Goal: Task Accomplishment & Management: Use online tool/utility

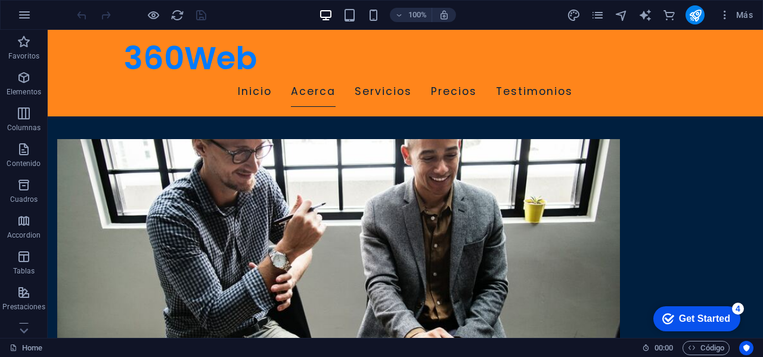
scroll to position [604, 0]
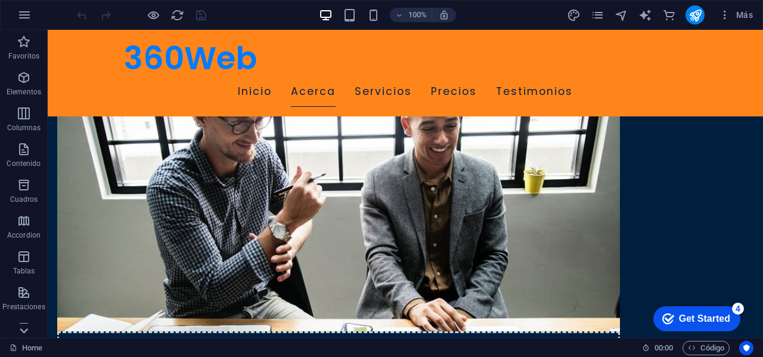
click at [23, 39] on icon at bounding box center [24, 36] width 8 height 5
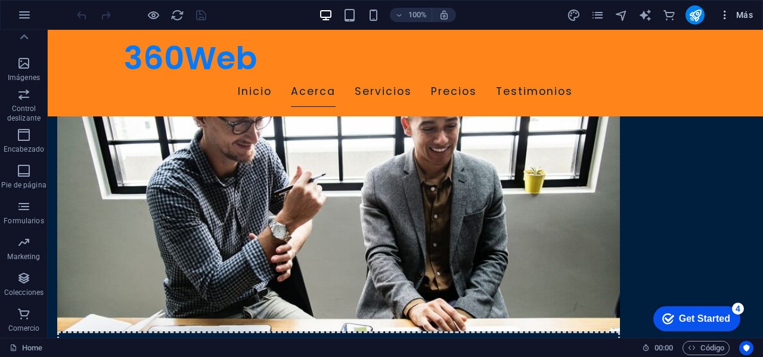
click at [725, 16] on icon "button" at bounding box center [725, 15] width 12 height 12
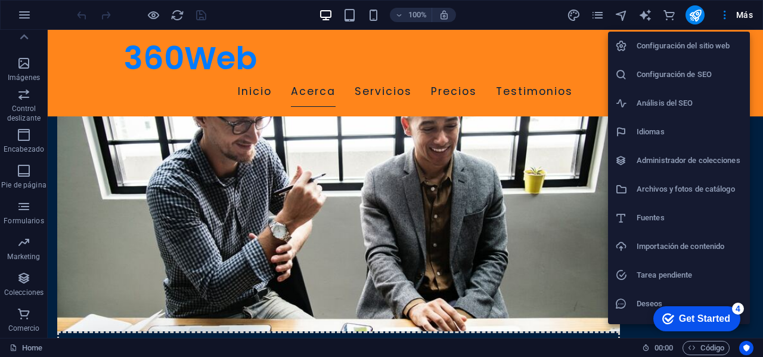
click at [551, 114] on div at bounding box center [381, 178] width 763 height 357
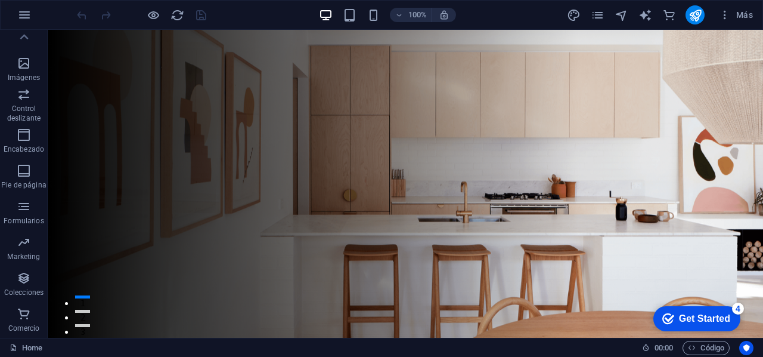
scroll to position [0, 0]
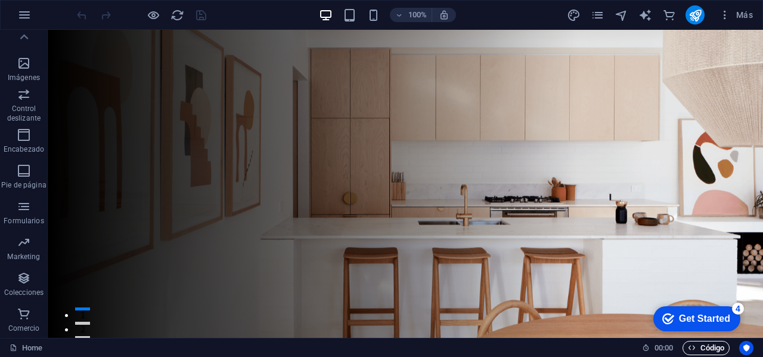
click at [698, 345] on span "Código" at bounding box center [706, 348] width 36 height 14
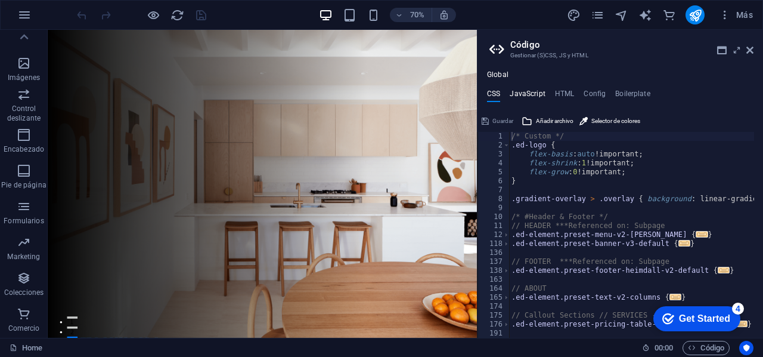
click at [524, 92] on h4 "JavaScript" at bounding box center [527, 95] width 35 height 13
type textarea "/* JS for preset "Menu V2" */"
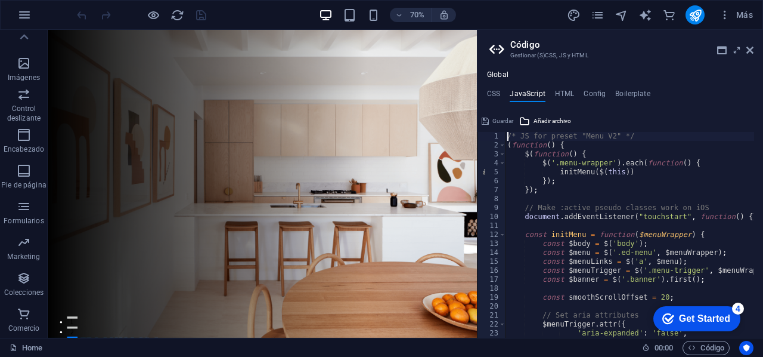
click at [563, 88] on div "Global CSS JavaScript HTML Config Boilerplate /* Custom */ 1 2 3 4 5 6 7 8 9 10…" at bounding box center [621, 203] width 286 height 267
click at [568, 94] on h4 "HTML" at bounding box center [565, 95] width 20 height 13
type textarea "<a href="#main-content" class="wv-link-content button">Skip to main content</a>"
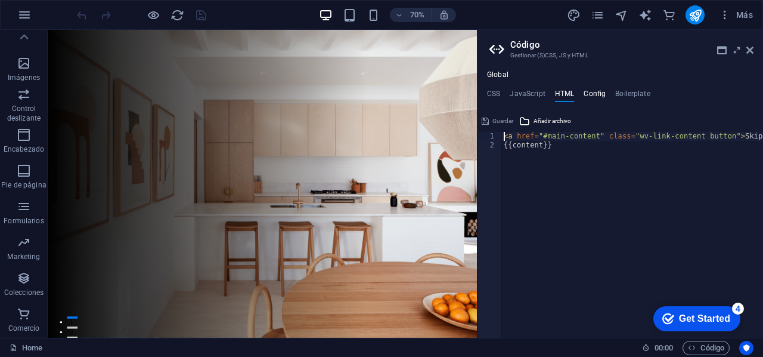
click at [587, 95] on h4 "Config" at bounding box center [595, 95] width 22 height 13
type textarea "$color-background: #001F3F;"
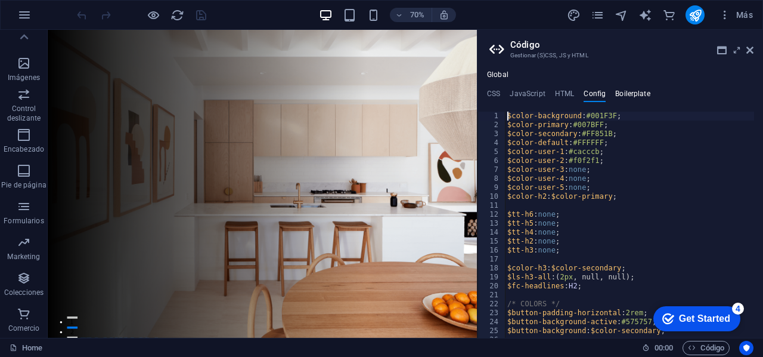
click at [624, 94] on h4 "Boilerplate" at bounding box center [633, 95] width 35 height 13
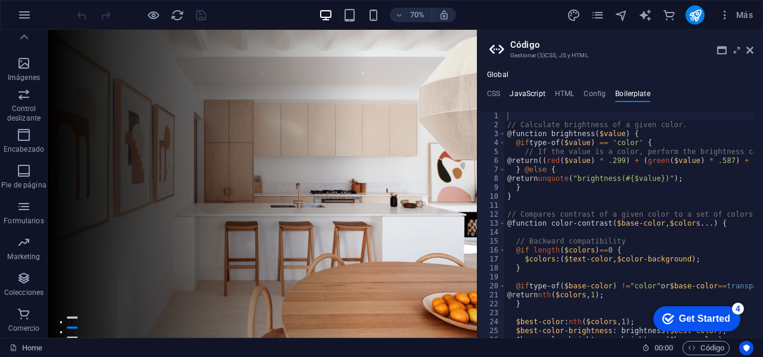
click at [532, 94] on h4 "JavaScript" at bounding box center [527, 95] width 35 height 13
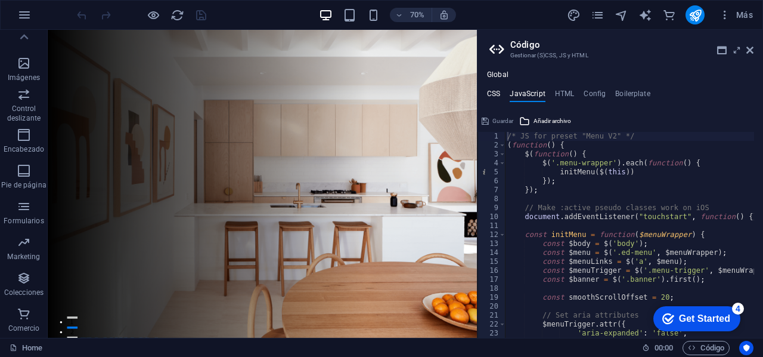
click at [494, 91] on h4 "CSS" at bounding box center [493, 95] width 13 height 13
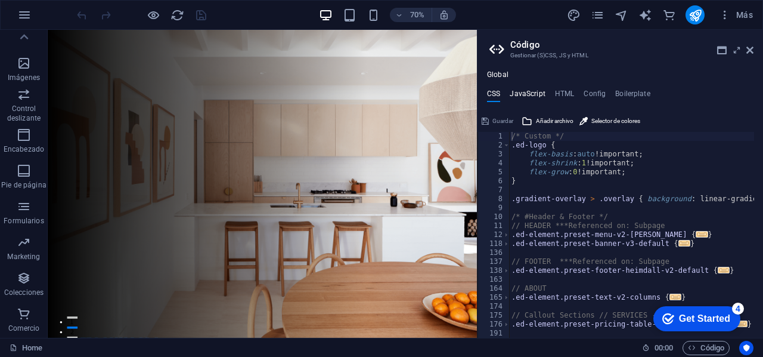
click at [512, 94] on h4 "JavaScript" at bounding box center [527, 95] width 35 height 13
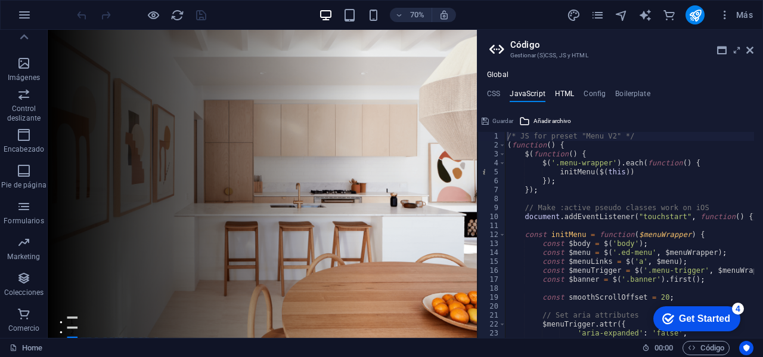
click at [565, 96] on h4 "HTML" at bounding box center [565, 95] width 20 height 13
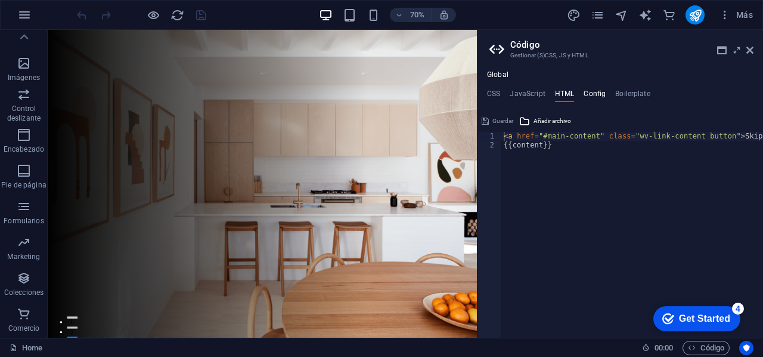
click at [590, 95] on h4 "Config" at bounding box center [595, 95] width 22 height 13
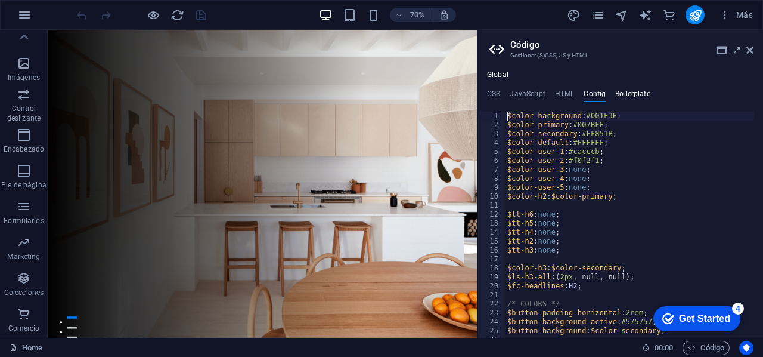
click at [616, 95] on h4 "Boilerplate" at bounding box center [633, 95] width 35 height 13
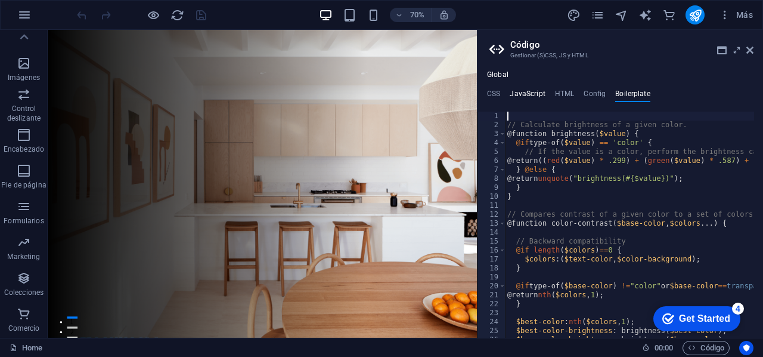
click at [527, 94] on h4 "JavaScript" at bounding box center [527, 95] width 35 height 13
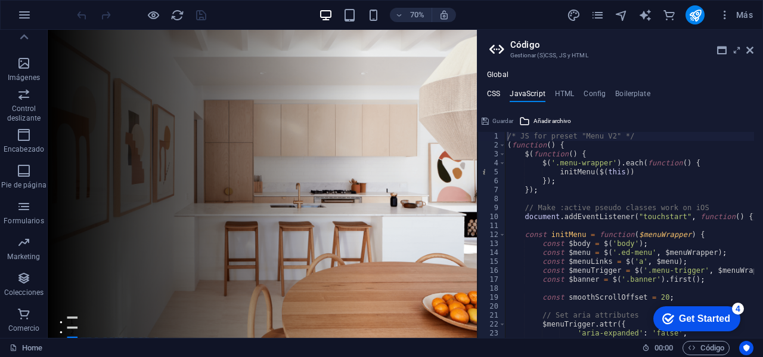
click at [497, 94] on h4 "CSS" at bounding box center [493, 95] width 13 height 13
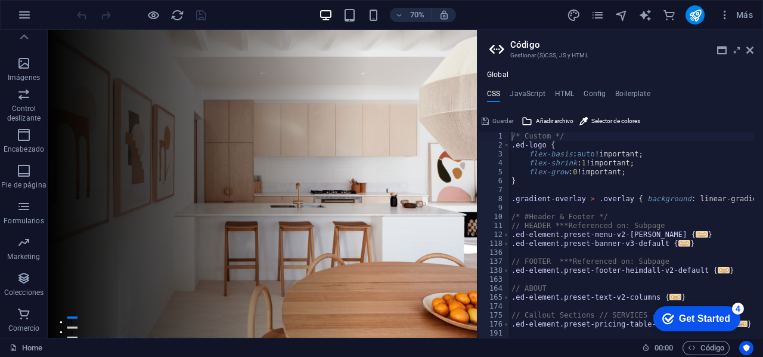
click at [264, 13] on div "70% Más" at bounding box center [417, 14] width 684 height 19
click at [725, 16] on icon "button" at bounding box center [725, 15] width 12 height 12
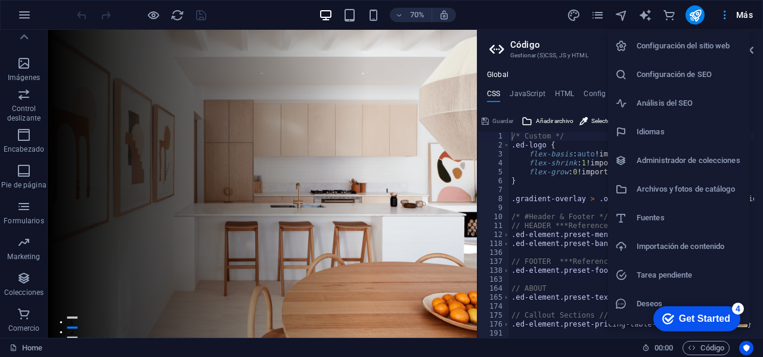
click at [725, 16] on div at bounding box center [381, 178] width 763 height 357
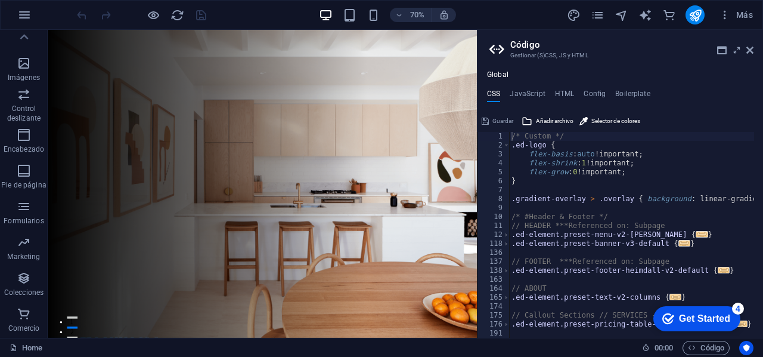
click at [728, 314] on div "Get Started" at bounding box center [704, 318] width 51 height 11
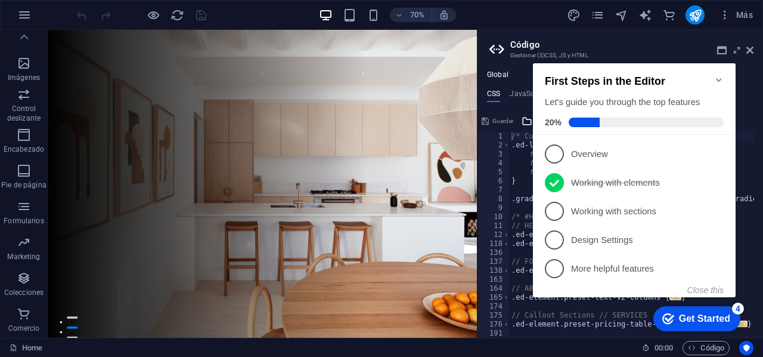
click at [728, 314] on div "Get Started" at bounding box center [704, 318] width 51 height 11
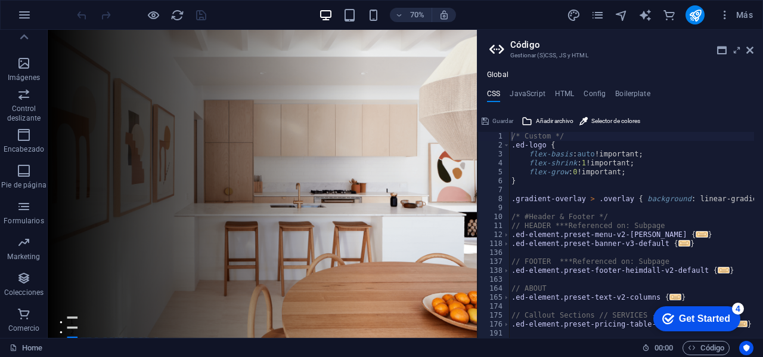
click at [509, 21] on div "70% Más" at bounding box center [417, 14] width 684 height 19
click at [718, 348] on span "Código" at bounding box center [706, 348] width 36 height 14
click at [266, 13] on div "70% Más" at bounding box center [417, 14] width 684 height 19
click at [530, 92] on h4 "JavaScript" at bounding box center [527, 95] width 35 height 13
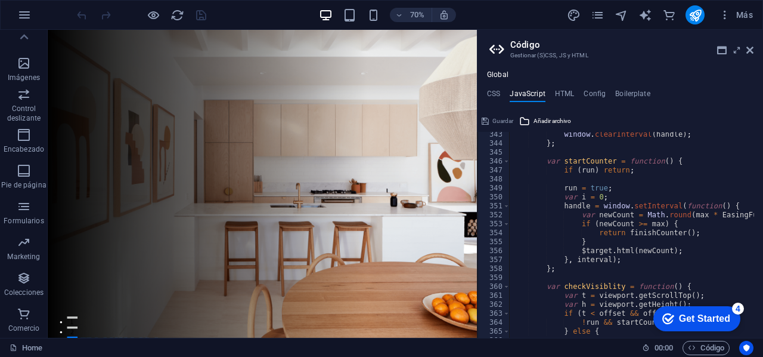
scroll to position [3149, 0]
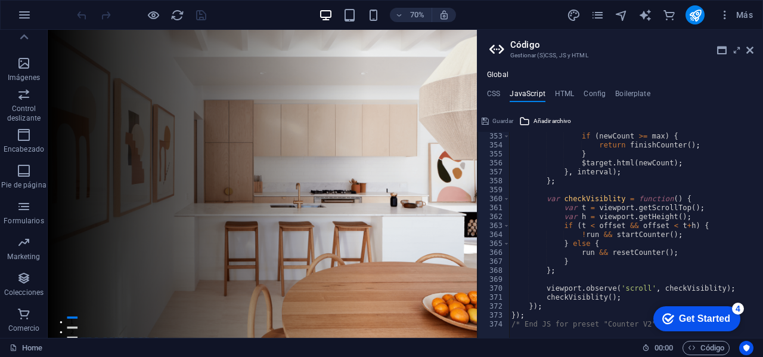
type textarea "/* End JS for preset "Counter V2" */"
drag, startPoint x: 681, startPoint y: 314, endPoint x: 722, endPoint y: 191, distance: 129.4
click html "checkmark Get Started 4 First Steps in the Editor Let's guide you through the t…"
click at [719, 313] on div "Get Started" at bounding box center [704, 318] width 51 height 11
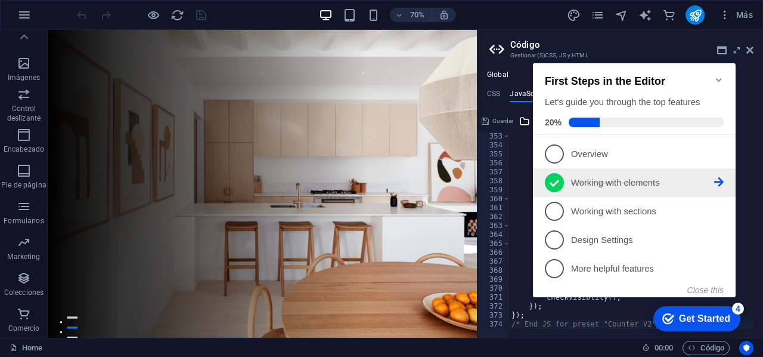
click at [722, 178] on icon at bounding box center [720, 182] width 10 height 10
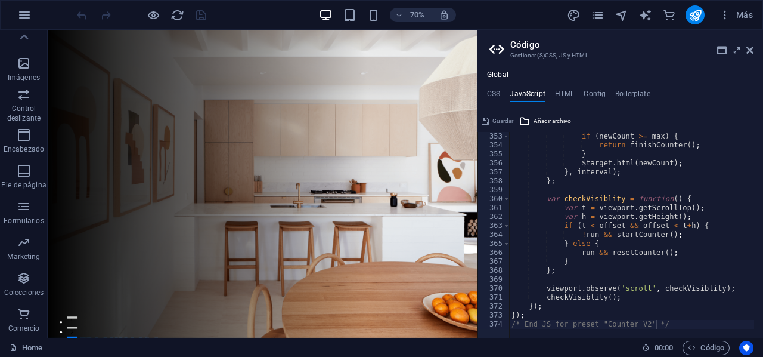
scroll to position [0, 0]
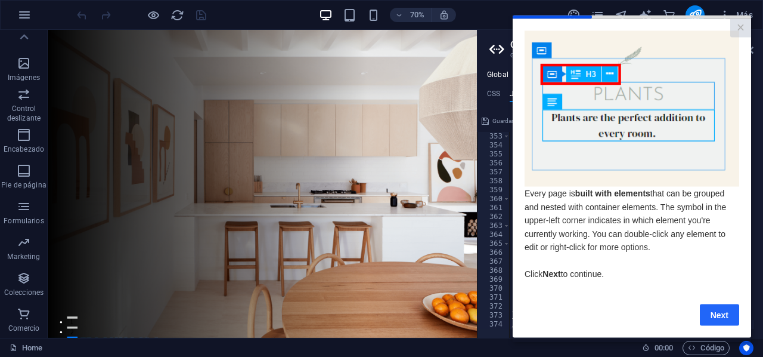
click at [715, 312] on link "Next" at bounding box center [719, 314] width 39 height 21
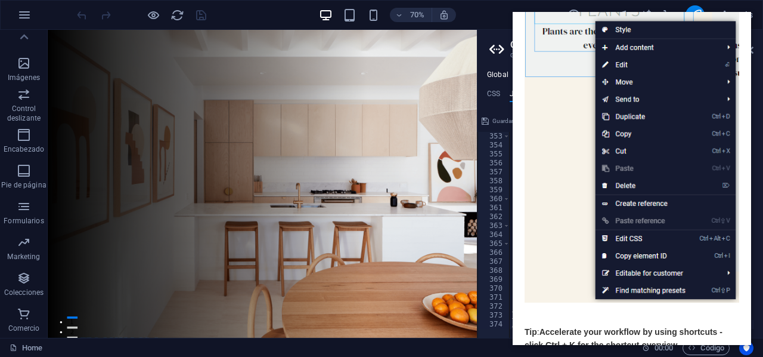
scroll to position [184, 0]
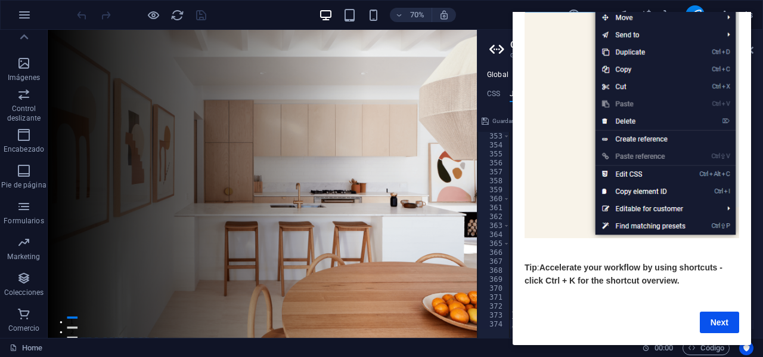
drag, startPoint x: 747, startPoint y: 153, endPoint x: 1266, endPoint y: 304, distance: 540.2
click at [717, 311] on link "Next" at bounding box center [719, 321] width 39 height 21
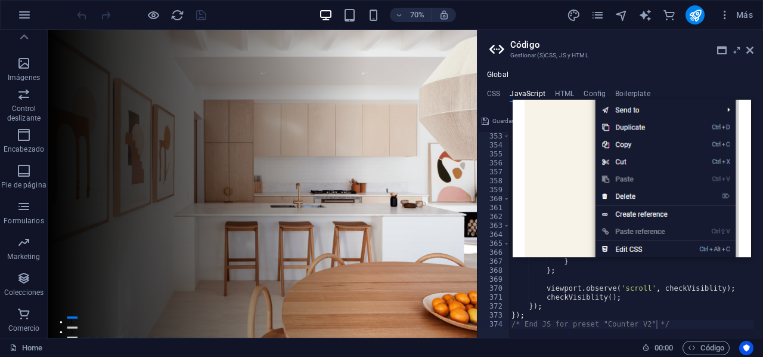
scroll to position [0, 0]
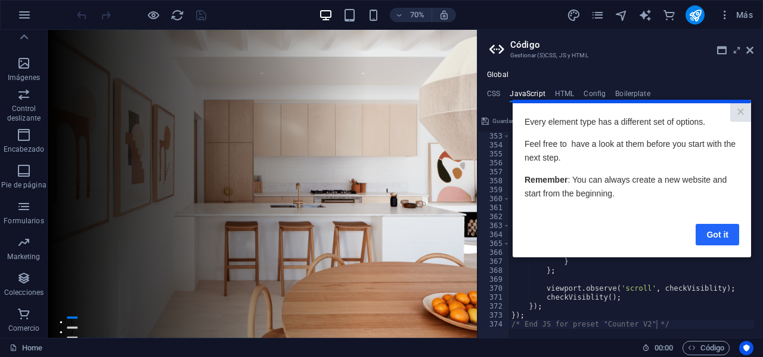
click at [718, 228] on link "Got it" at bounding box center [718, 234] width 44 height 21
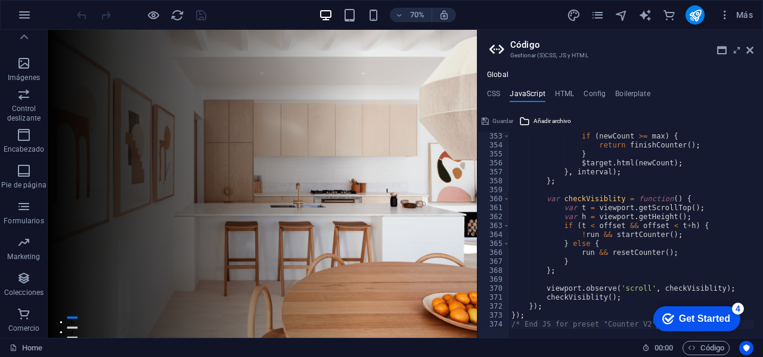
click at [731, 315] on div "checkmark Get Started 4" at bounding box center [697, 318] width 87 height 25
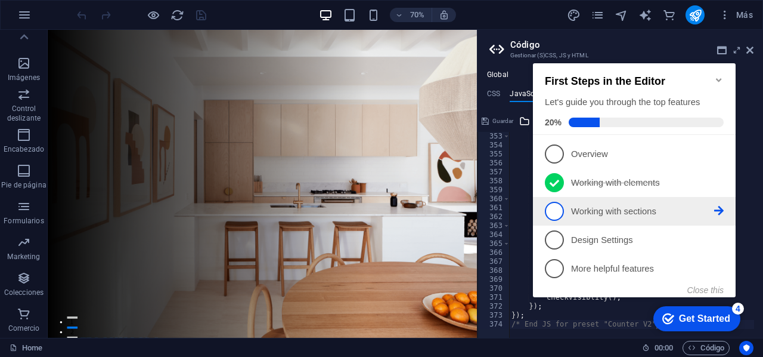
click at [554, 206] on span "3" at bounding box center [554, 211] width 19 height 19
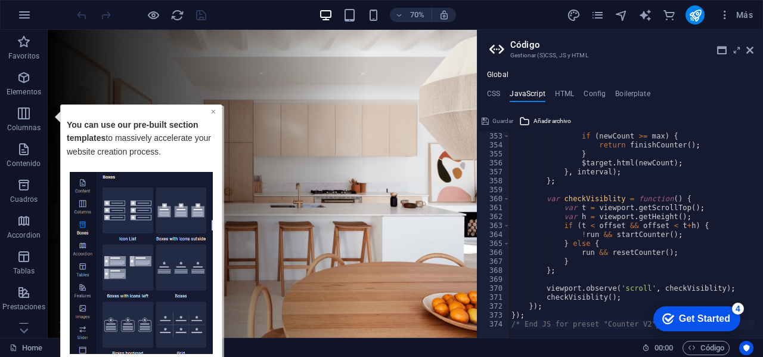
click at [212, 111] on link "×" at bounding box center [213, 111] width 5 height 10
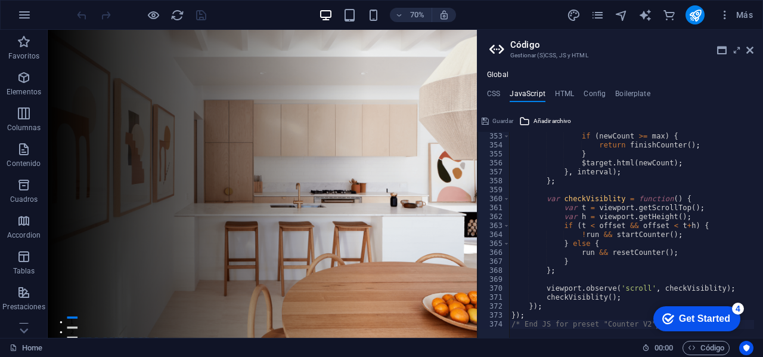
click at [684, 321] on div "Get Started" at bounding box center [704, 318] width 51 height 11
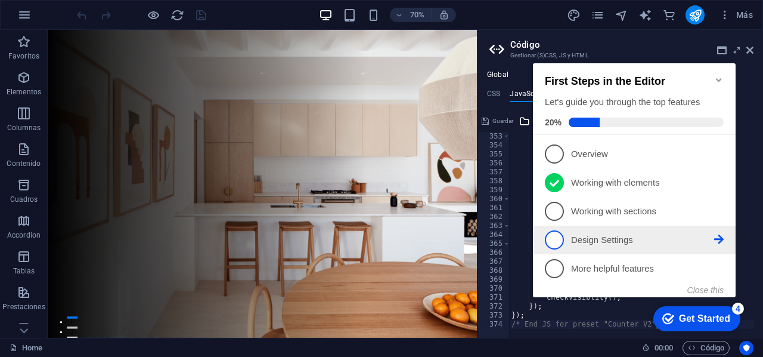
click at [556, 240] on span "4" at bounding box center [554, 239] width 19 height 19
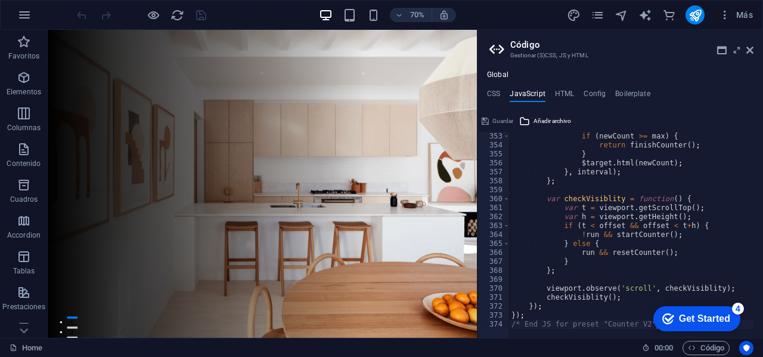
drag, startPoint x: 847, startPoint y: 576, endPoint x: 847, endPoint y: 564, distance: 11.3
click at [731, 321] on div "checkmark Get Started 4" at bounding box center [697, 318] width 87 height 25
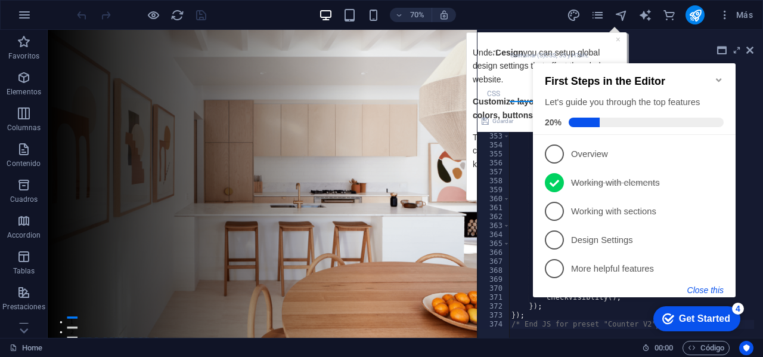
click at [716, 290] on button "Close this" at bounding box center [706, 290] width 36 height 10
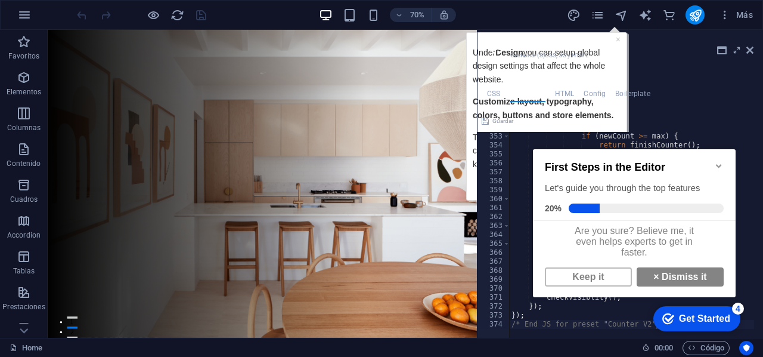
click at [619, 40] on h2 "Código" at bounding box center [632, 44] width 243 height 11
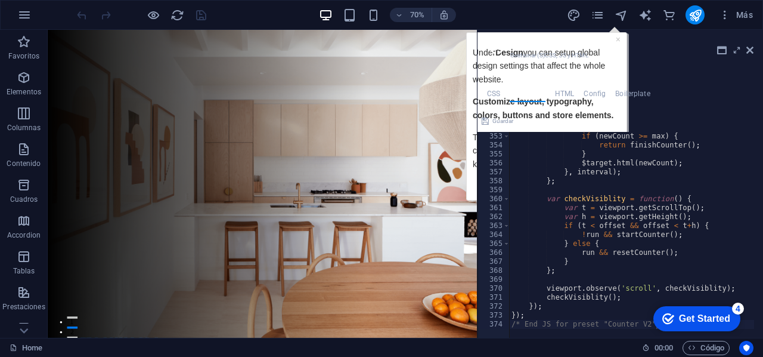
click at [616, 40] on h2 "Código" at bounding box center [632, 44] width 243 height 11
click at [621, 11] on icon "navigator" at bounding box center [622, 15] width 14 height 14
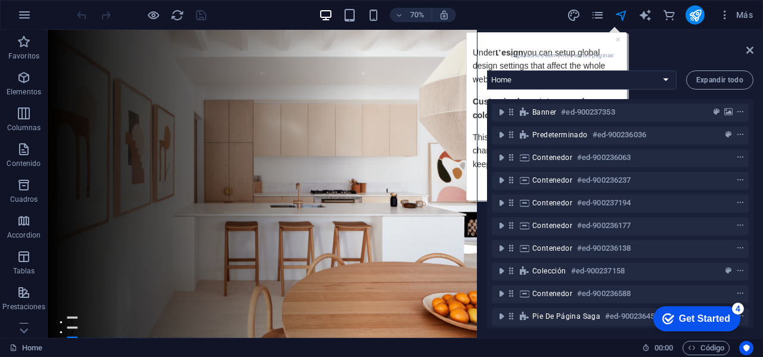
click at [696, 47] on h2 "Navegador" at bounding box center [632, 44] width 243 height 11
click at [752, 52] on icon at bounding box center [750, 50] width 7 height 10
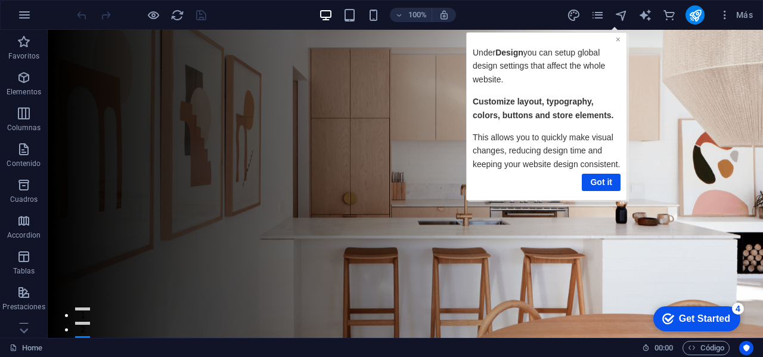
click at [618, 38] on link "×" at bounding box center [618, 40] width 5 height 10
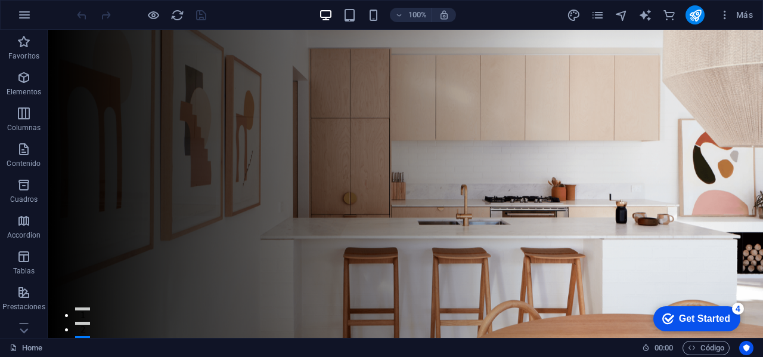
click at [715, 315] on div "Get Started" at bounding box center [704, 318] width 51 height 11
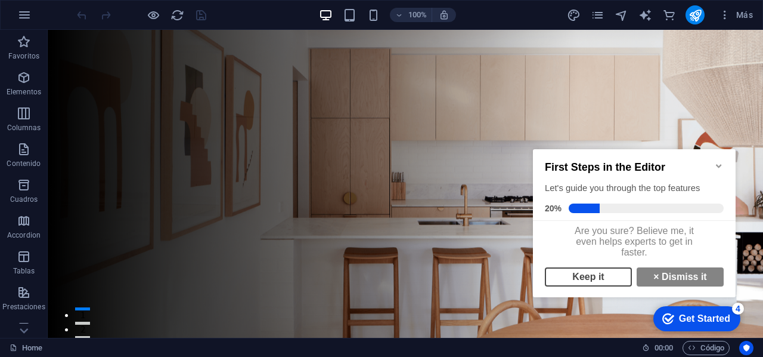
click at [614, 280] on link "Keep it" at bounding box center [588, 276] width 87 height 19
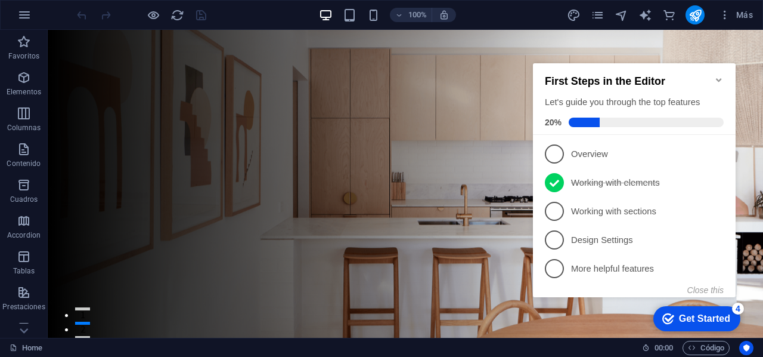
click at [718, 75] on icon "Minimize checklist" at bounding box center [720, 80] width 10 height 10
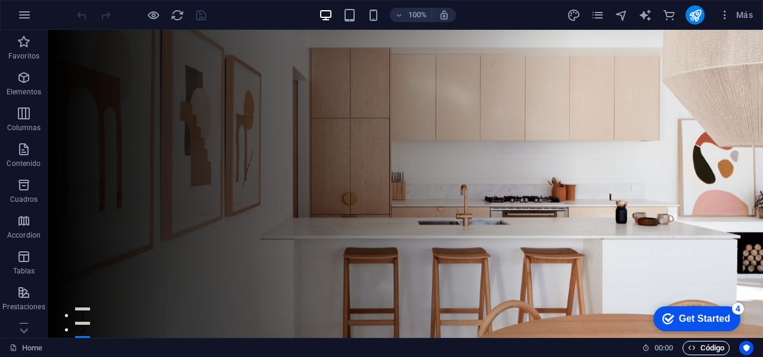
click at [689, 346] on icon "button" at bounding box center [692, 348] width 8 height 8
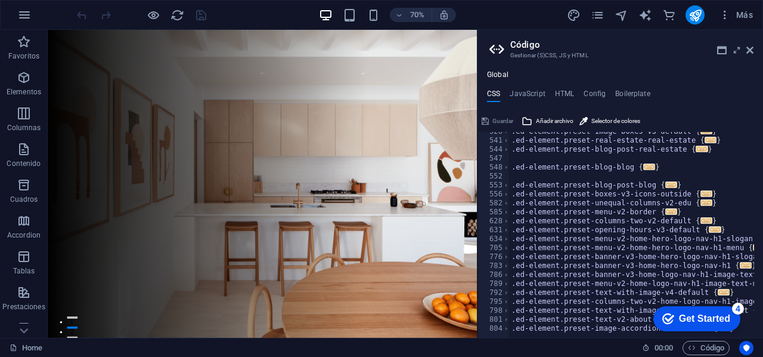
scroll to position [617, 0]
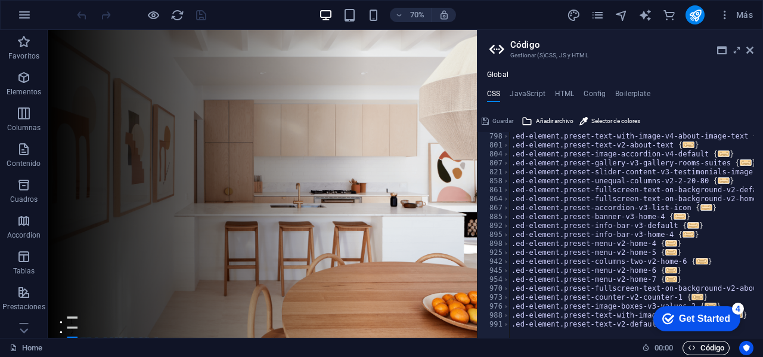
click at [706, 350] on span "Código" at bounding box center [706, 348] width 36 height 14
click at [752, 52] on icon at bounding box center [750, 50] width 7 height 10
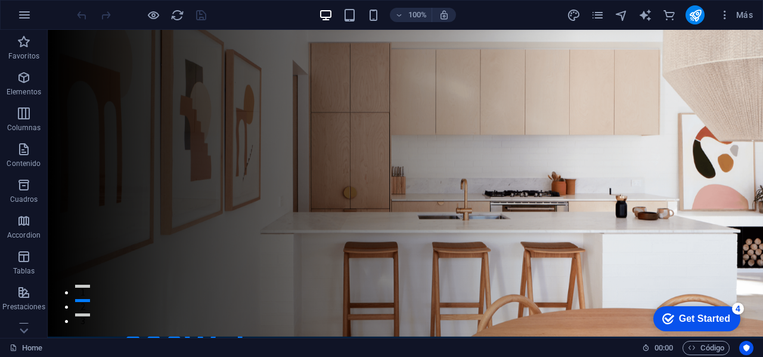
scroll to position [0, 0]
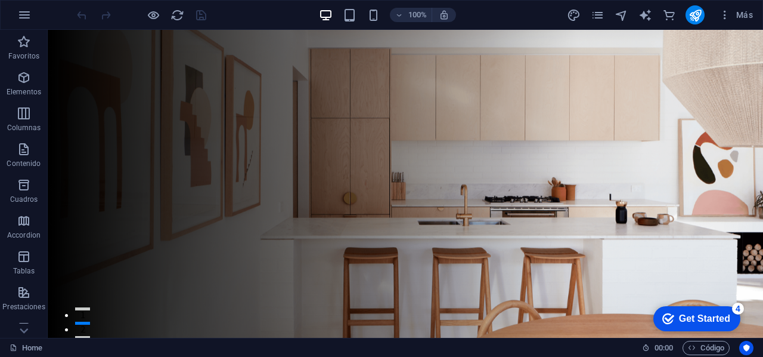
drag, startPoint x: 762, startPoint y: 52, endPoint x: 811, endPoint y: 55, distance: 49.0
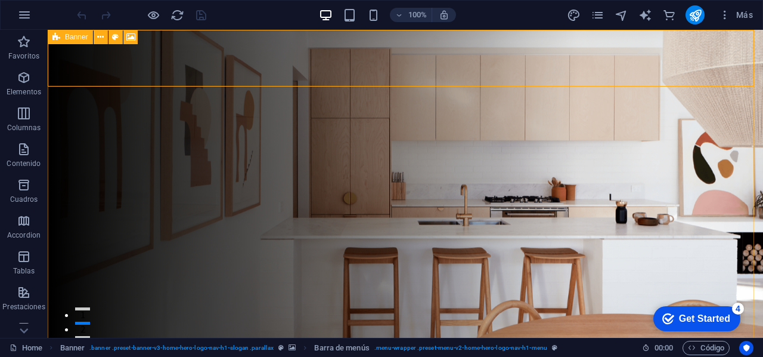
click at [74, 37] on span "Banner" at bounding box center [76, 36] width 23 height 7
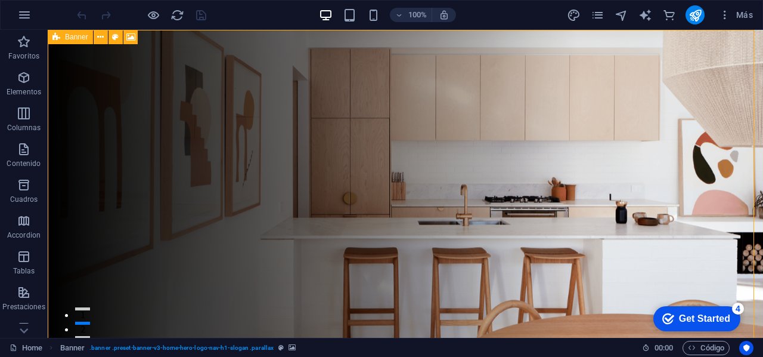
click at [74, 37] on span "Banner" at bounding box center [76, 36] width 23 height 7
click at [150, 36] on icon at bounding box center [149, 37] width 7 height 13
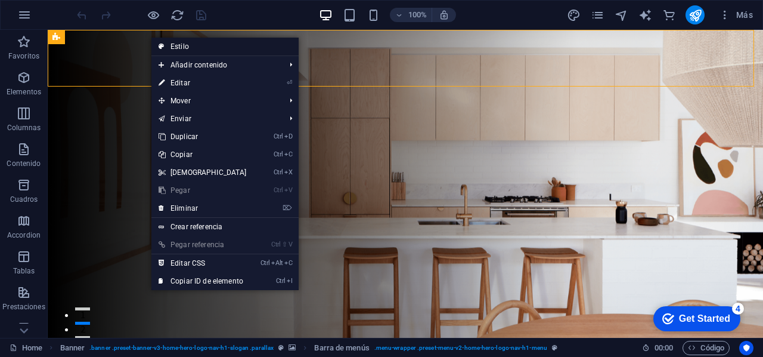
click at [178, 49] on link "Estilo" at bounding box center [224, 47] width 147 height 18
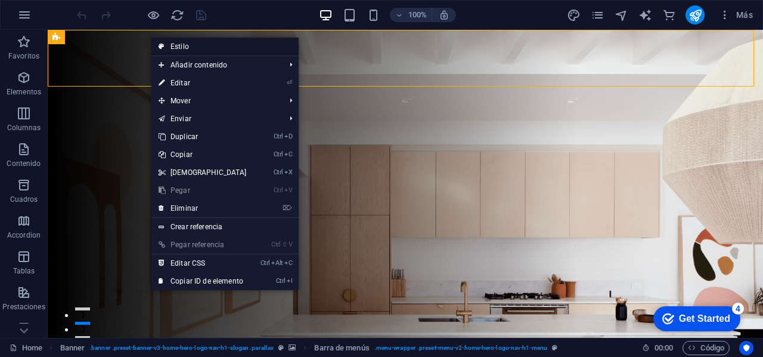
select select "rem"
select select "preset-menu-v2-home-hero-logo-nav-h1-menu"
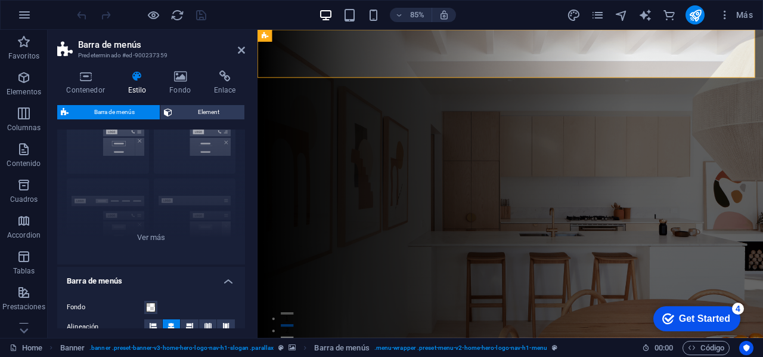
scroll to position [67, 0]
click at [144, 234] on div "Borde Centrado Predeterminado Fijo Loki Desencadenador Ancho XXL" at bounding box center [151, 173] width 188 height 179
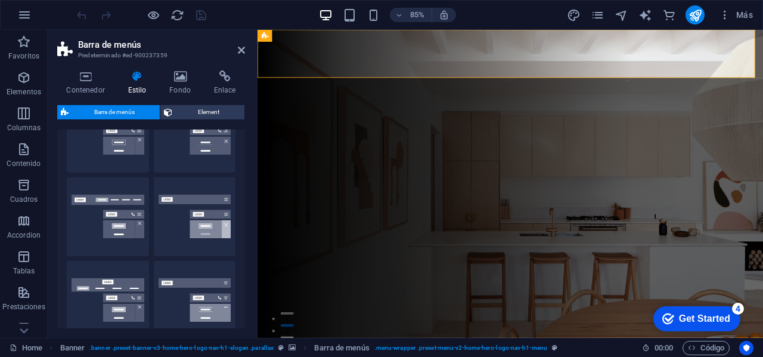
click at [245, 162] on div "Contenedor Estilo Fondo Enlace Tamaño Altura Predeterminado px rem % vh vw Alto…" at bounding box center [151, 199] width 207 height 277
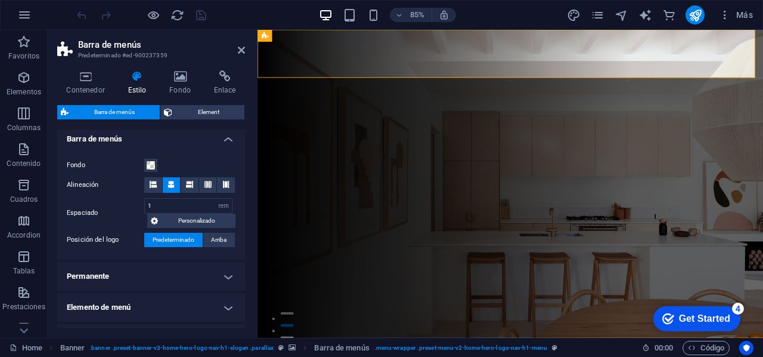
scroll to position [383, 0]
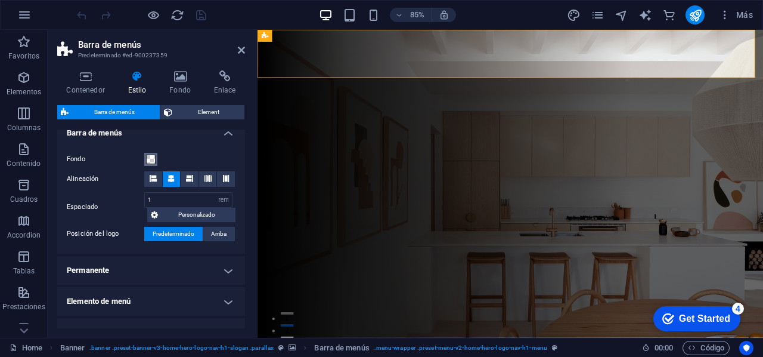
click at [150, 158] on span at bounding box center [151, 159] width 10 height 10
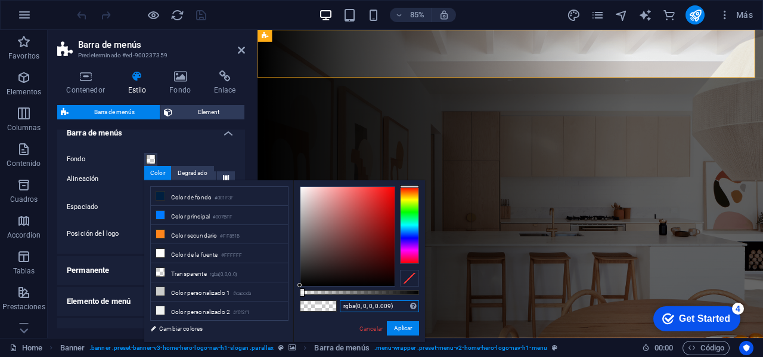
click at [396, 305] on input "rgba(0, 0, 0, 0.009)" at bounding box center [379, 306] width 79 height 12
click at [248, 149] on div "Contenedor Estilo Fondo Enlace Tamaño Altura Predeterminado px rem % vh vw Alto…" at bounding box center [151, 199] width 207 height 277
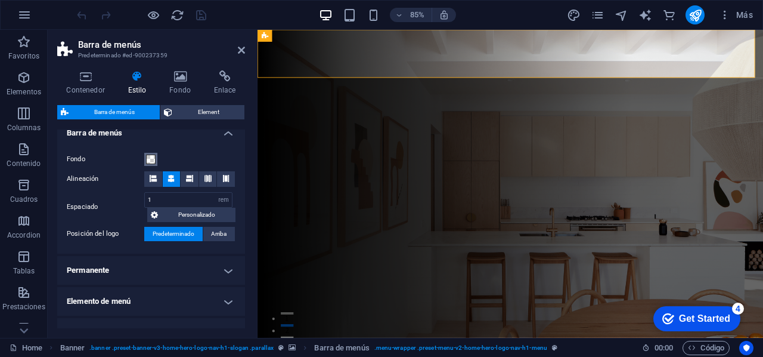
click at [153, 158] on span at bounding box center [151, 159] width 10 height 10
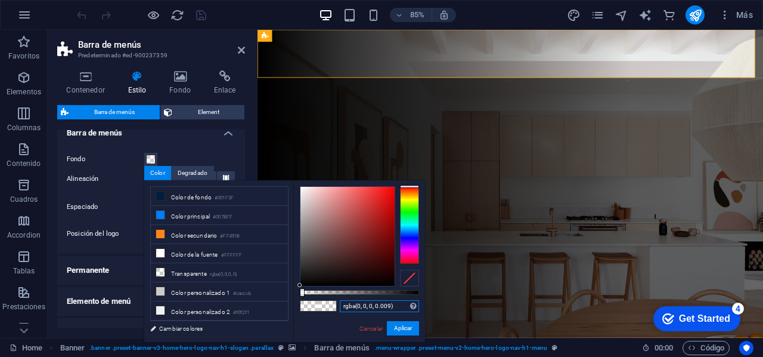
drag, startPoint x: 400, startPoint y: 306, endPoint x: 341, endPoint y: 305, distance: 58.5
click at [341, 305] on input "rgba(0, 0, 0, 0.009)" at bounding box center [379, 306] width 79 height 12
paste input "#1E3A8A"
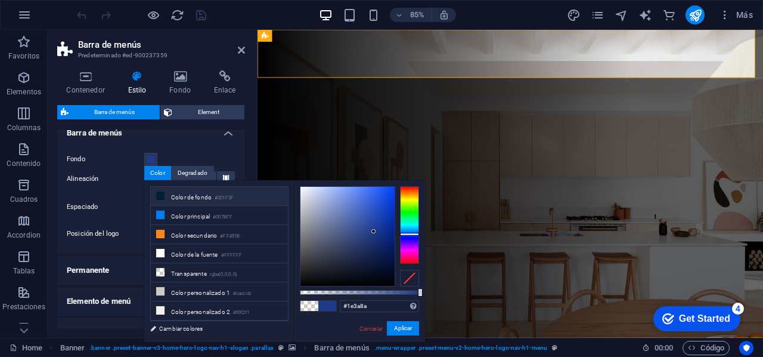
click at [262, 198] on li "Color de fondo #001F3F" at bounding box center [219, 196] width 137 height 19
type input "#001f3f"
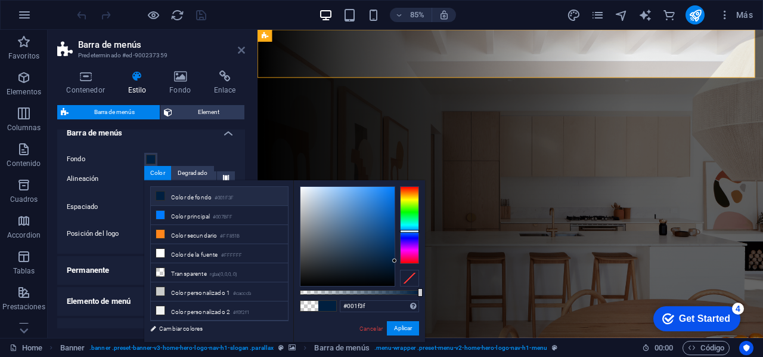
click at [242, 45] on icon at bounding box center [241, 50] width 7 height 10
